Goal: Information Seeking & Learning: Learn about a topic

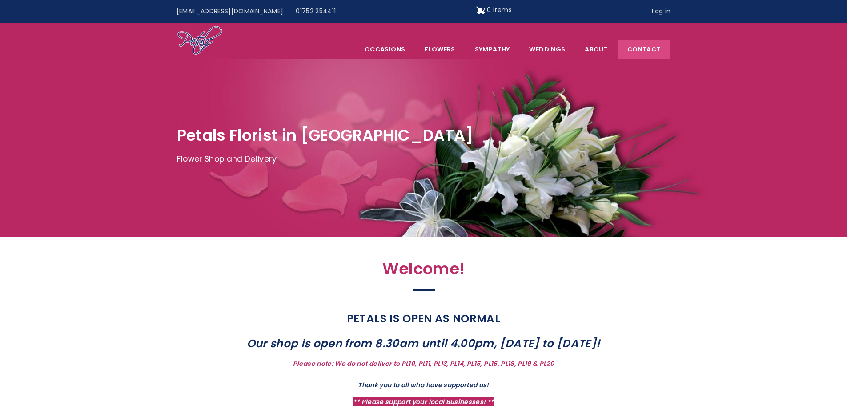
click at [645, 44] on link "Contact" at bounding box center [644, 49] width 52 height 19
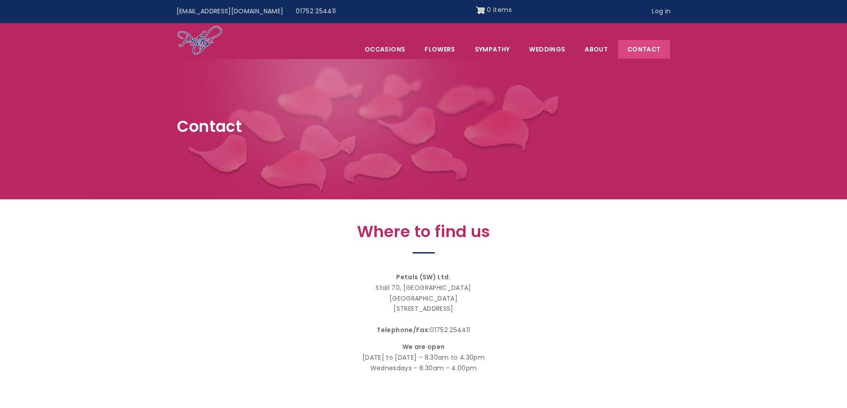
click at [609, 341] on div "Petals (SW) Ltd. [STREET_ADDRESS] Telephone/Fax: [PHONE_NUMBER] We are open [DA…" at bounding box center [423, 323] width 387 height 102
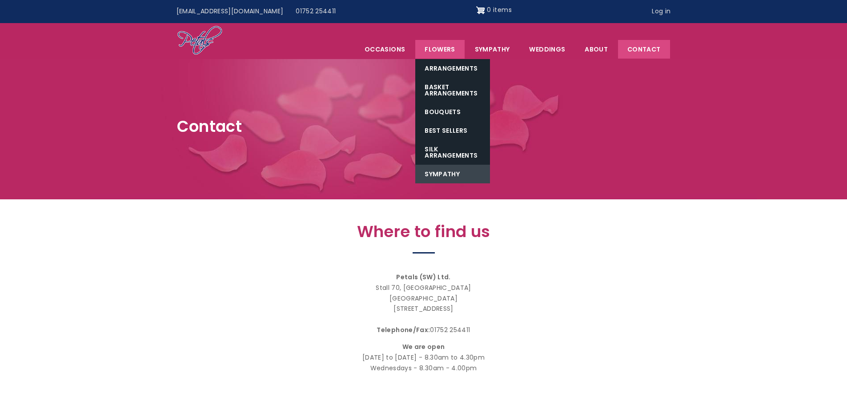
click at [442, 172] on link "Sympathy" at bounding box center [452, 174] width 75 height 19
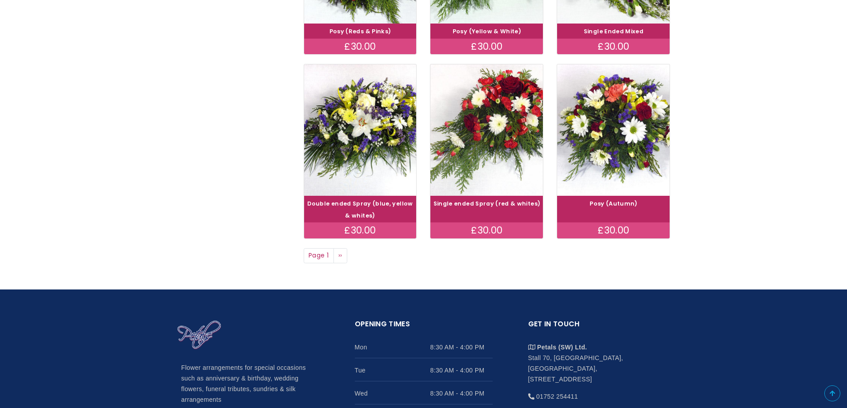
scroll to position [667, 0]
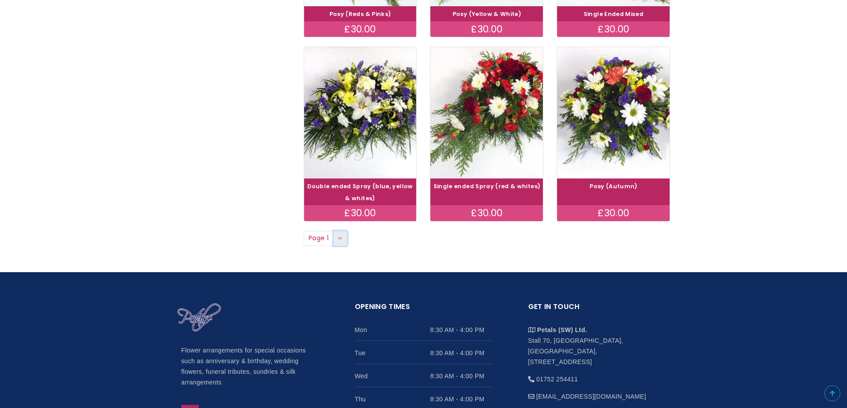
click at [338, 240] on link "Next page ››" at bounding box center [340, 238] width 14 height 15
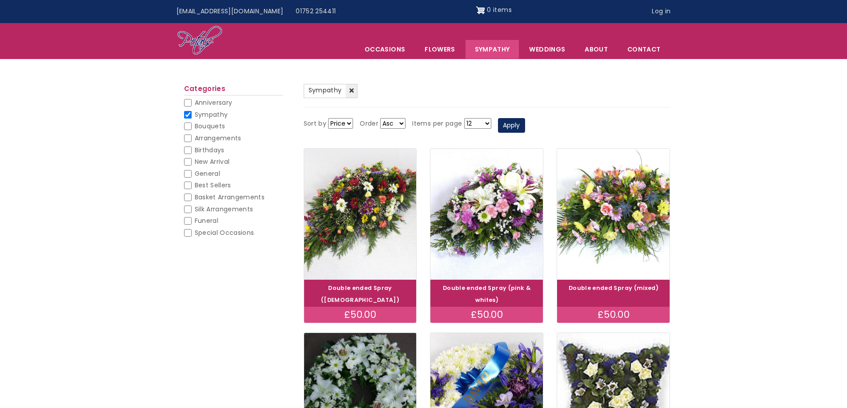
click at [188, 221] on input "Funeral" at bounding box center [188, 221] width 8 height 8
checkbox input "false"
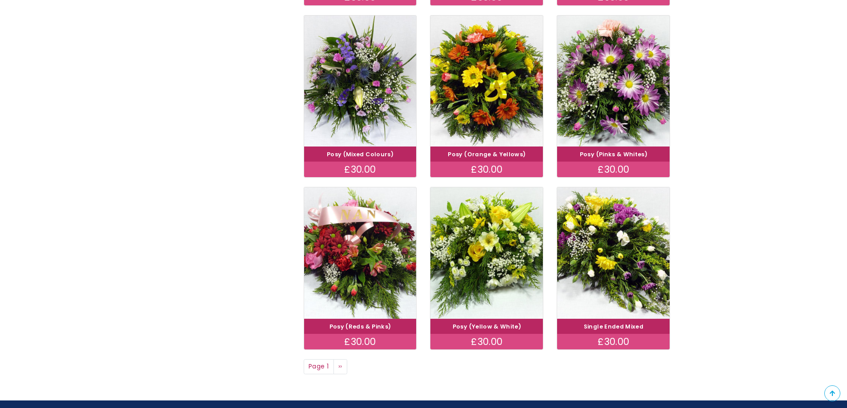
scroll to position [533, 0]
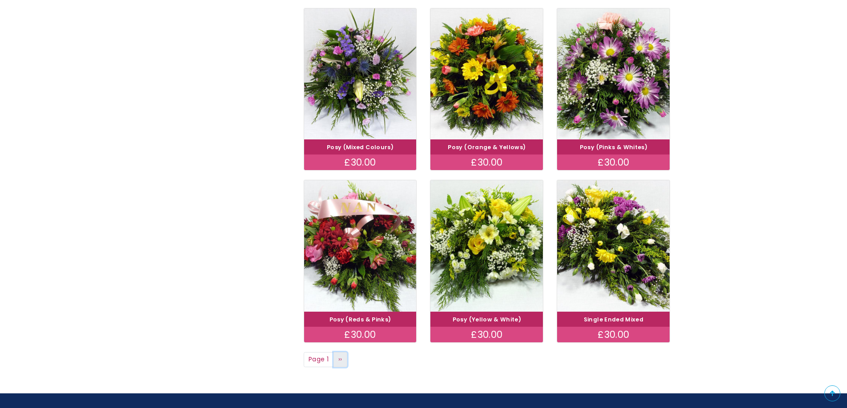
click at [340, 355] on span "››" at bounding box center [340, 359] width 4 height 9
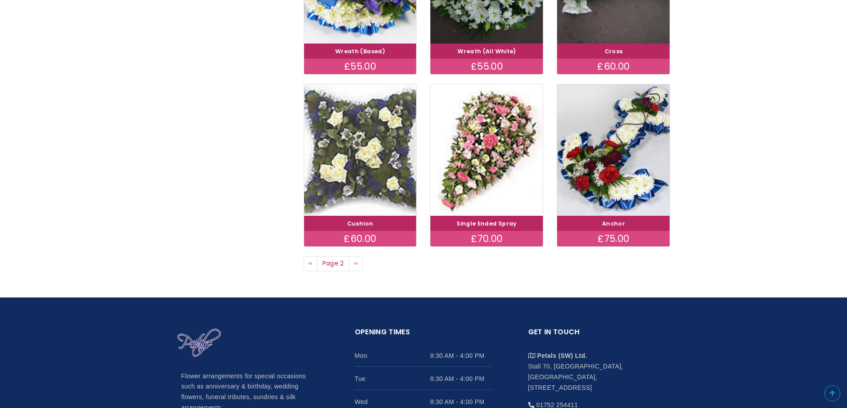
scroll to position [667, 0]
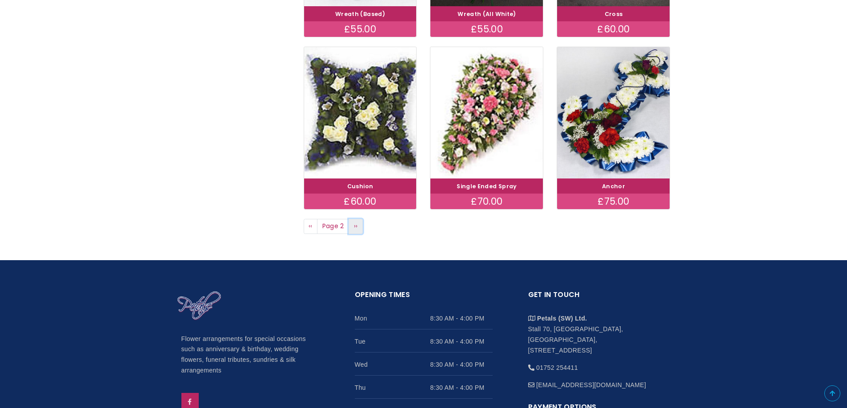
click at [357, 222] on span "››" at bounding box center [356, 226] width 4 height 9
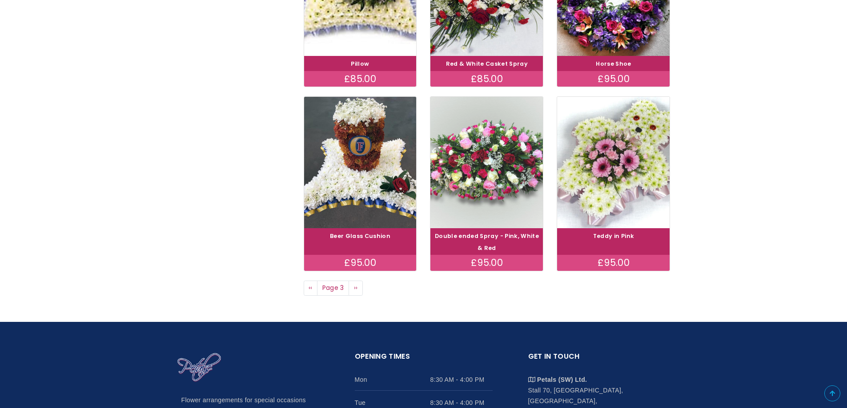
scroll to position [622, 0]
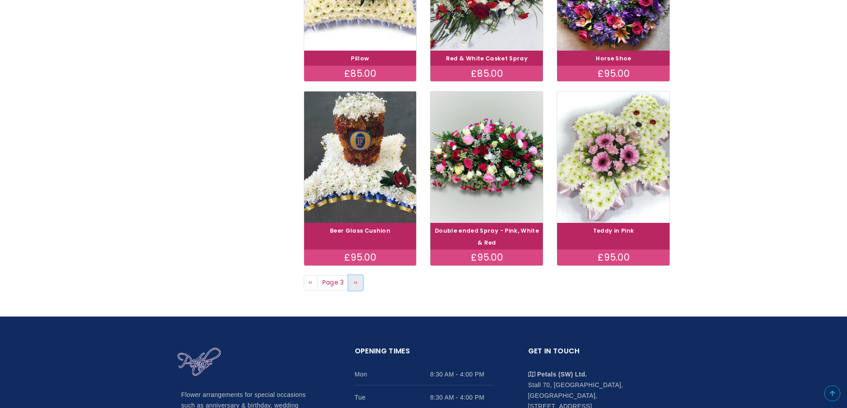
click at [352, 276] on link "Next page ››" at bounding box center [355, 283] width 14 height 15
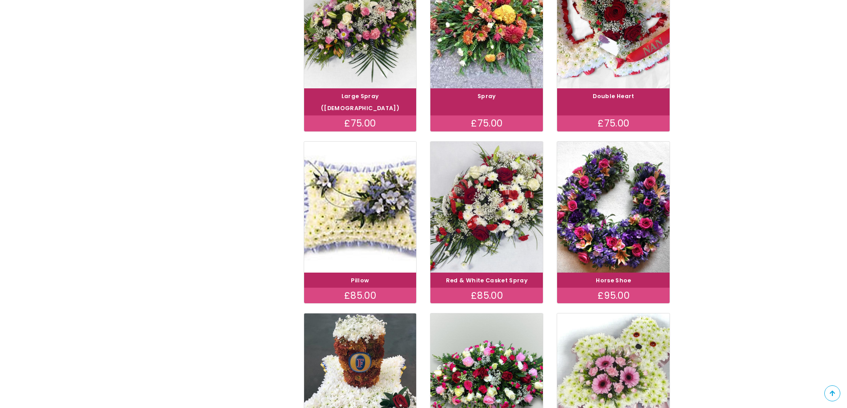
scroll to position [133, 0]
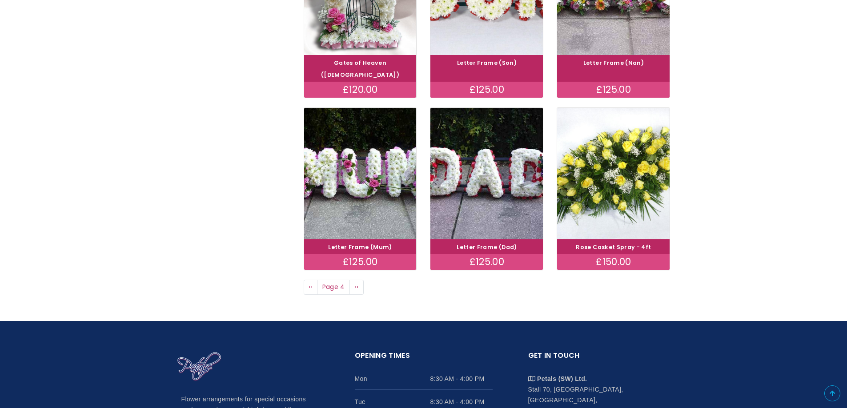
scroll to position [622, 0]
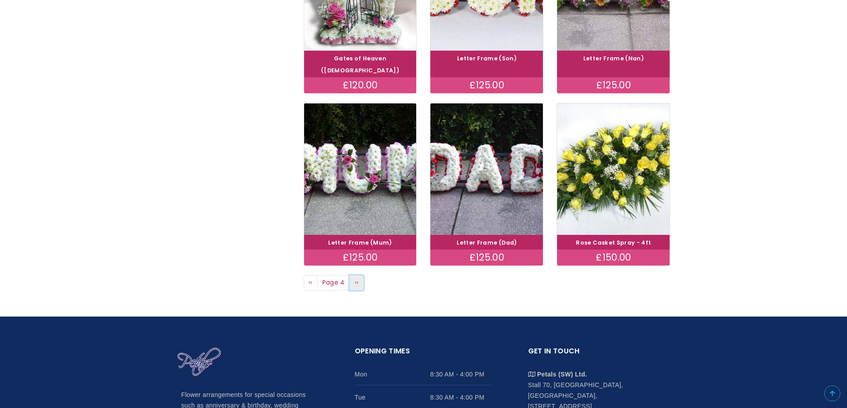
click at [358, 278] on span "››" at bounding box center [357, 282] width 4 height 9
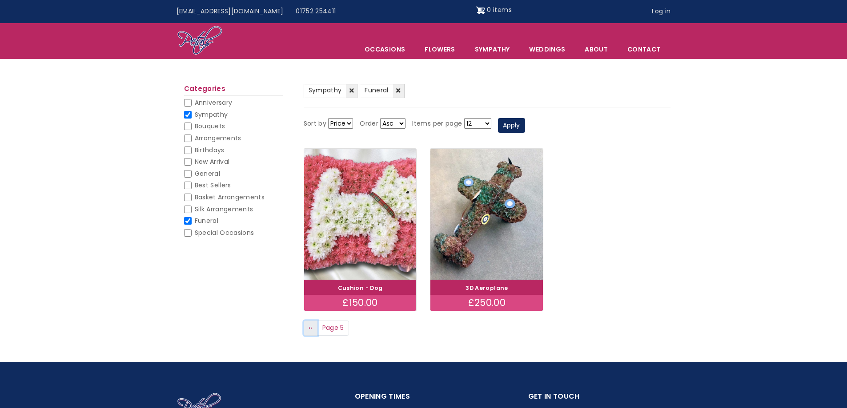
click at [307, 327] on link "Previous page ‹‹" at bounding box center [311, 328] width 14 height 15
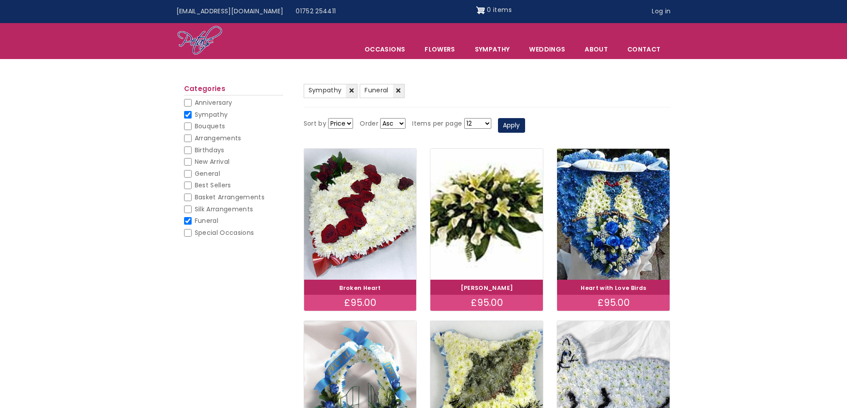
click at [486, 123] on select "12 18 24 30 - All -" at bounding box center [477, 123] width 27 height 11
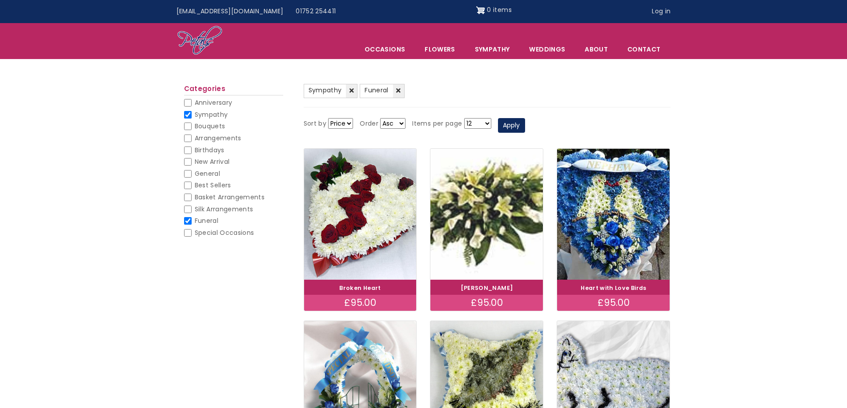
select select "All"
click at [464, 118] on select "12 18 24 30 - All -" at bounding box center [477, 123] width 27 height 11
